Goal: Find contact information: Find contact information

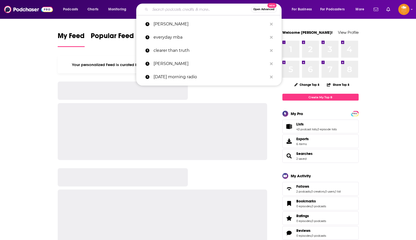
click at [161, 10] on input "Search podcasts, credits, & more..." at bounding box center [200, 9] width 101 height 8
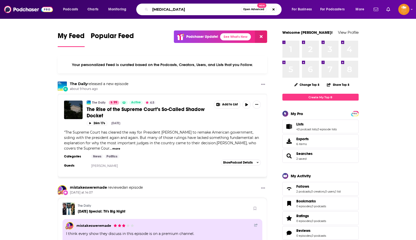
type input "[MEDICAL_DATA]"
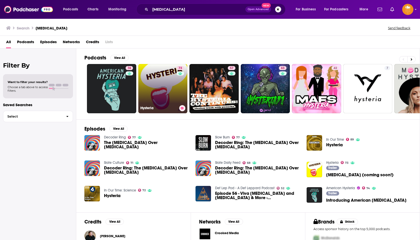
click at [179, 89] on div "73" at bounding box center [180, 85] width 9 height 39
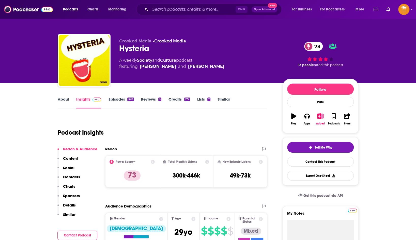
drag, startPoint x: 225, startPoint y: 69, endPoint x: 114, endPoint y: 61, distance: 111.0
click at [114, 61] on div "Crooked Media • Crooked Media [MEDICAL_DATA] 73 A weekly Society and Culture po…" at bounding box center [208, 61] width 301 height 55
copy div "A weekly Society and Culture podcast featuring [PERSON_NAME] and [PERSON_NAME]"
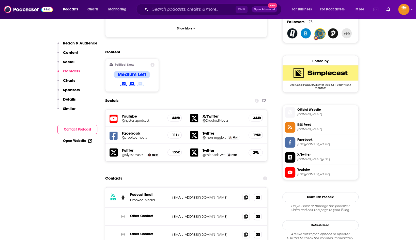
scroll to position [432, 0]
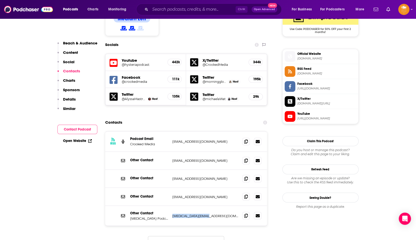
drag, startPoint x: 209, startPoint y: 185, endPoint x: 172, endPoint y: 189, distance: 37.5
click at [172, 206] on div "Other Contact [MEDICAL_DATA] Podcast [MEDICAL_DATA][EMAIL_ADDRESS][DOMAIN_NAME]…" at bounding box center [186, 216] width 162 height 20
copy p "[MEDICAL_DATA][EMAIL_ADDRESS][DOMAIN_NAME]"
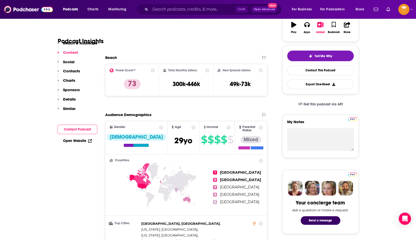
scroll to position [0, 0]
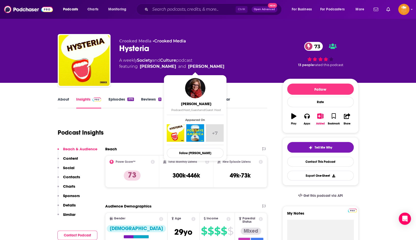
drag, startPoint x: 222, startPoint y: 66, endPoint x: 173, endPoint y: 67, distance: 49.0
click at [173, 67] on div "A weekly Society and Culture podcast featuring [PERSON_NAME] and [PERSON_NAME]" at bounding box center [196, 63] width 155 height 12
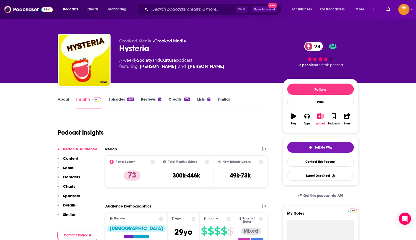
copy link "[PERSON_NAME]"
